Goal: Task Accomplishment & Management: Use online tool/utility

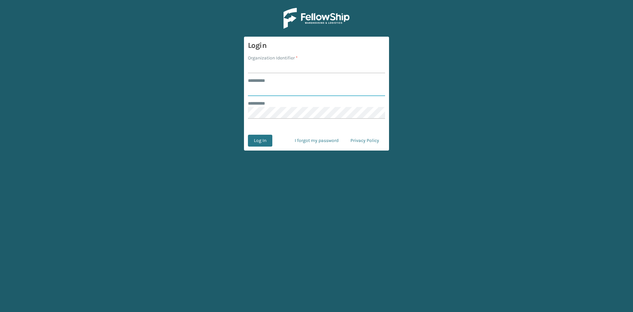
type input "*****"
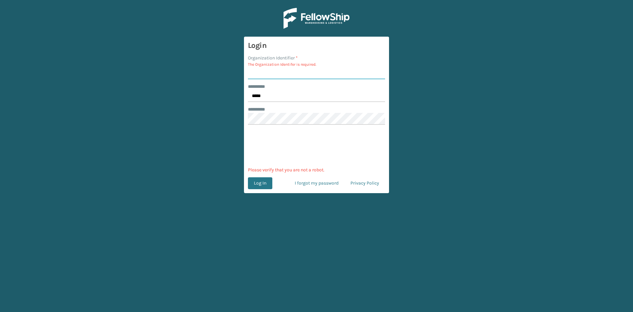
click at [310, 71] on input "Organization Identifier *" at bounding box center [316, 73] width 137 height 12
type input "sleepgeekz"
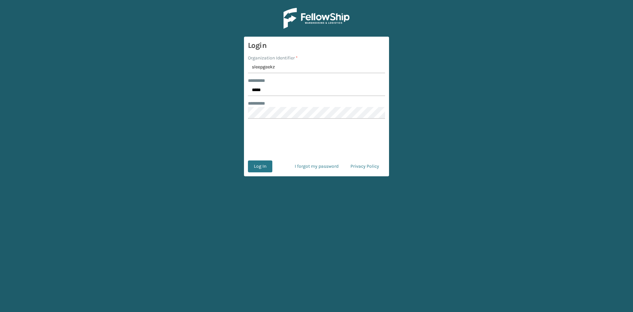
click at [459, 107] on main "Login Organization Identifier * sleepgeekz ******** * ***** ******** * 0cAFcWeA…" at bounding box center [316, 156] width 633 height 312
click at [266, 166] on button "Log In" at bounding box center [260, 166] width 24 height 12
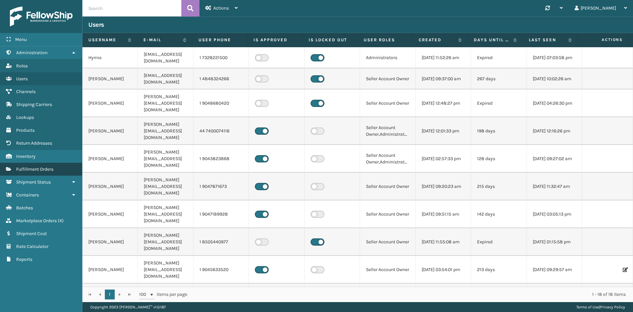
click at [39, 171] on span "Fulfillment Orders" at bounding box center [34, 169] width 37 height 6
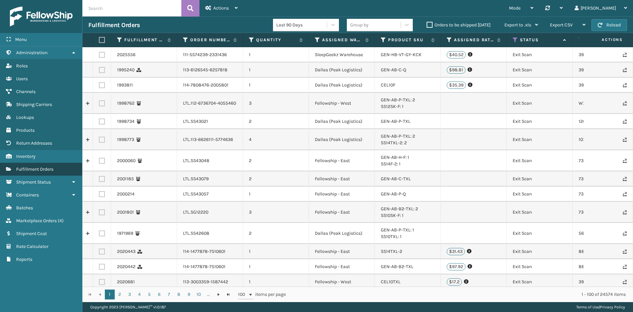
click at [51, 167] on span "Fulfillment Orders" at bounding box center [34, 169] width 37 height 6
click at [557, 24] on span "Export CSV" at bounding box center [561, 25] width 23 height 6
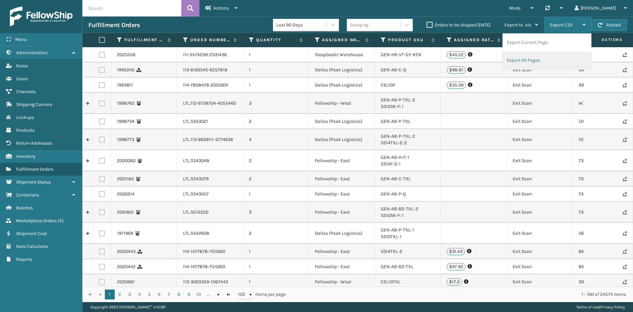
click at [518, 59] on li "Export All Pages" at bounding box center [547, 60] width 88 height 18
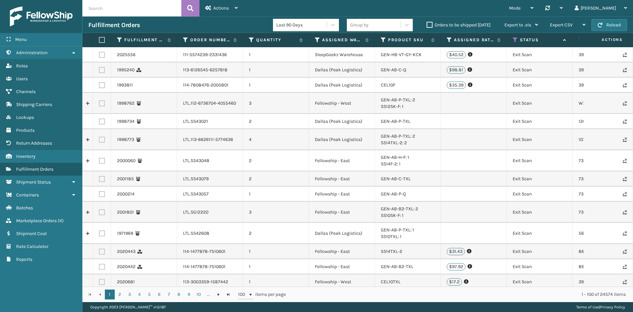
click at [610, 94] on td at bounding box center [607, 103] width 49 height 21
click at [111, 7] on input "text" at bounding box center [131, 8] width 99 height 16
paste input "883727023531"
type input "883727023531"
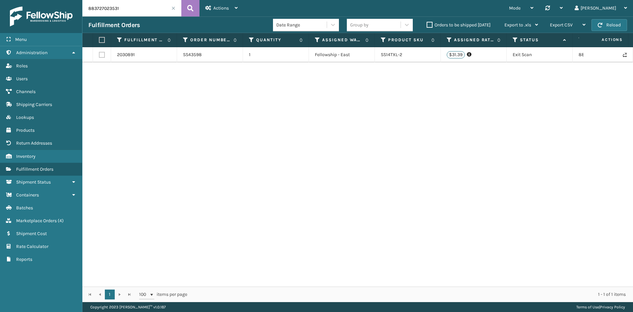
click at [174, 8] on span at bounding box center [173, 8] width 4 height 4
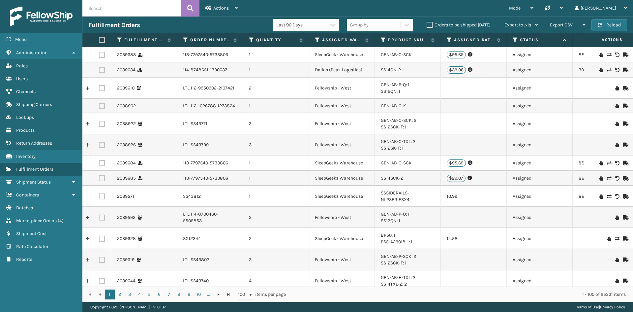
click at [517, 39] on icon at bounding box center [515, 40] width 5 height 6
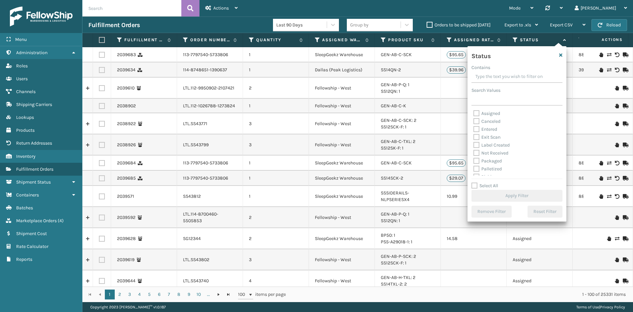
click at [476, 136] on label "Exit Scan" at bounding box center [486, 137] width 27 height 6
click at [474, 136] on input "Exit Scan" at bounding box center [473, 135] width 0 height 4
checkbox input "true"
click at [477, 170] on label "Shipped Externally" at bounding box center [496, 171] width 46 height 6
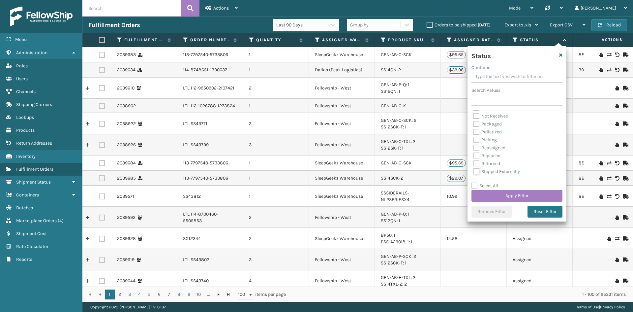
click at [474, 170] on input "Shipped Externally" at bounding box center [473, 169] width 0 height 4
checkbox input "true"
click at [499, 194] on button "Apply Filter" at bounding box center [516, 196] width 91 height 12
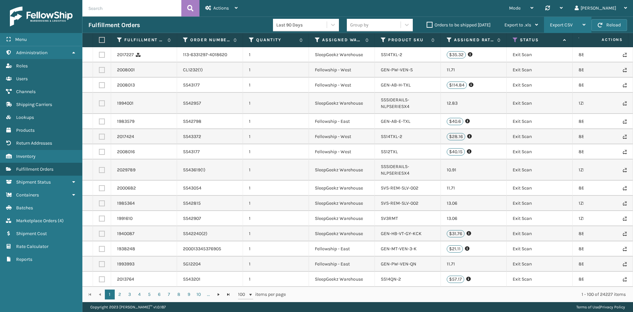
click at [570, 24] on span "Export CSV" at bounding box center [561, 25] width 23 height 6
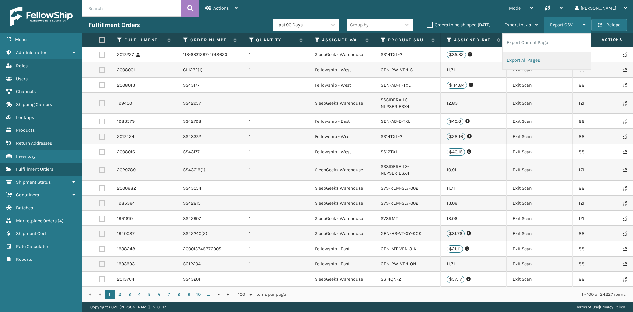
click at [526, 59] on li "Export All Pages" at bounding box center [547, 60] width 88 height 18
